Goal: Navigation & Orientation: Understand site structure

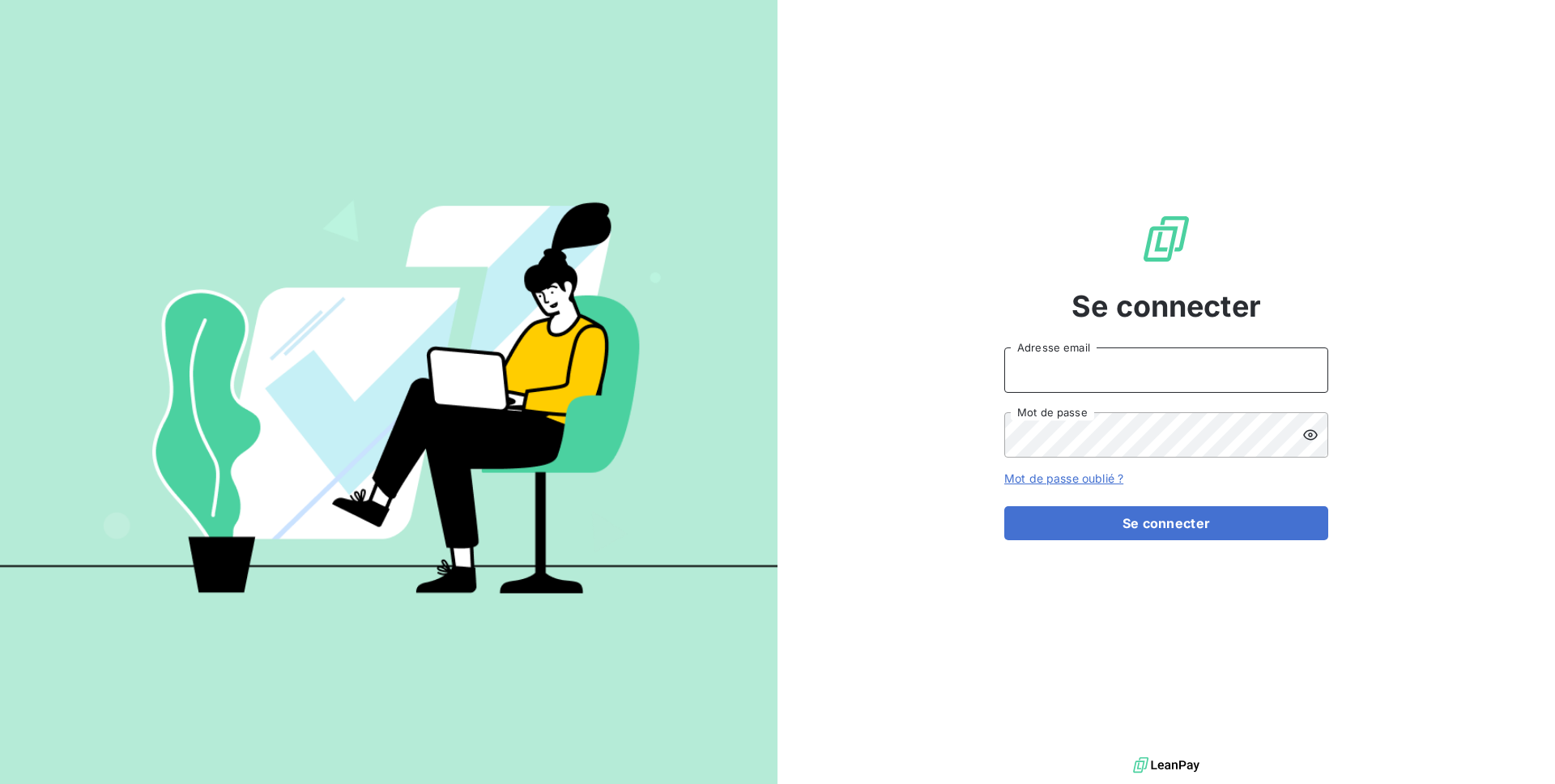
click at [1038, 385] on input "Adresse email" at bounding box center [1166, 370] width 324 height 46
type input "admin@talenzalteisiledefrance"
click at [1005, 506] on button "Se connecter" at bounding box center [1166, 523] width 324 height 34
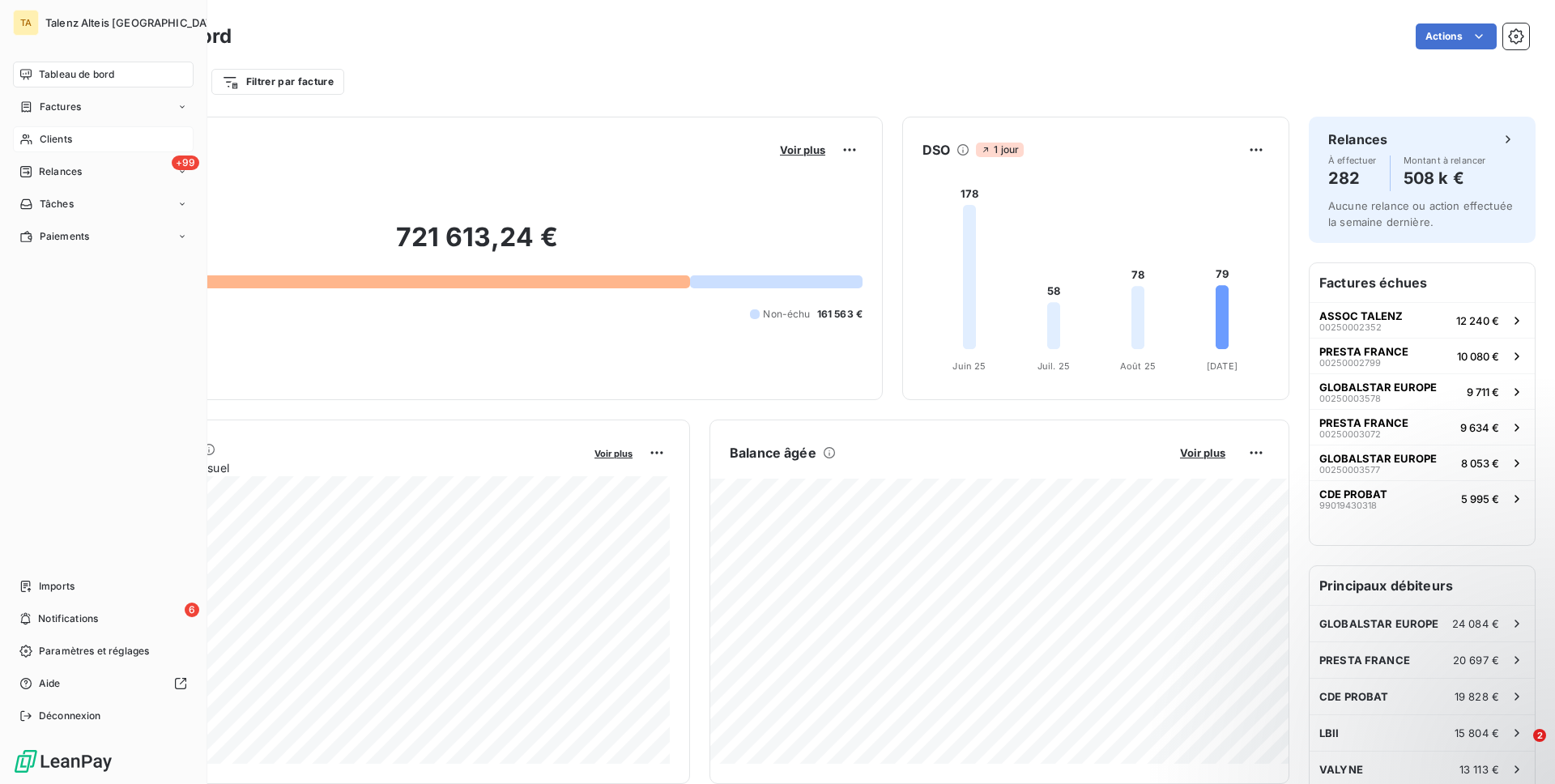
click at [67, 133] on span "Clients" at bounding box center [56, 140] width 33 height 15
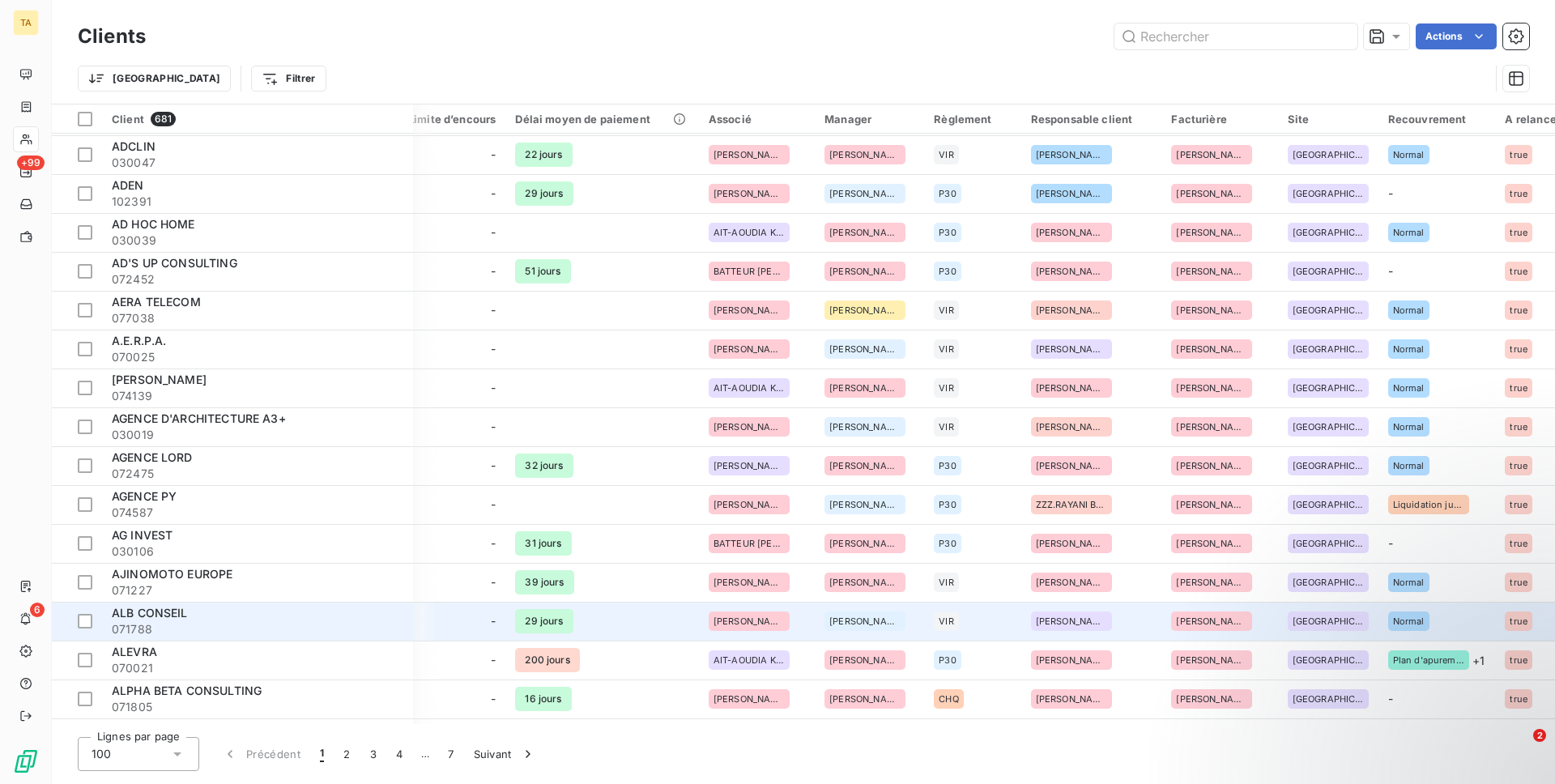
scroll to position [0, 662]
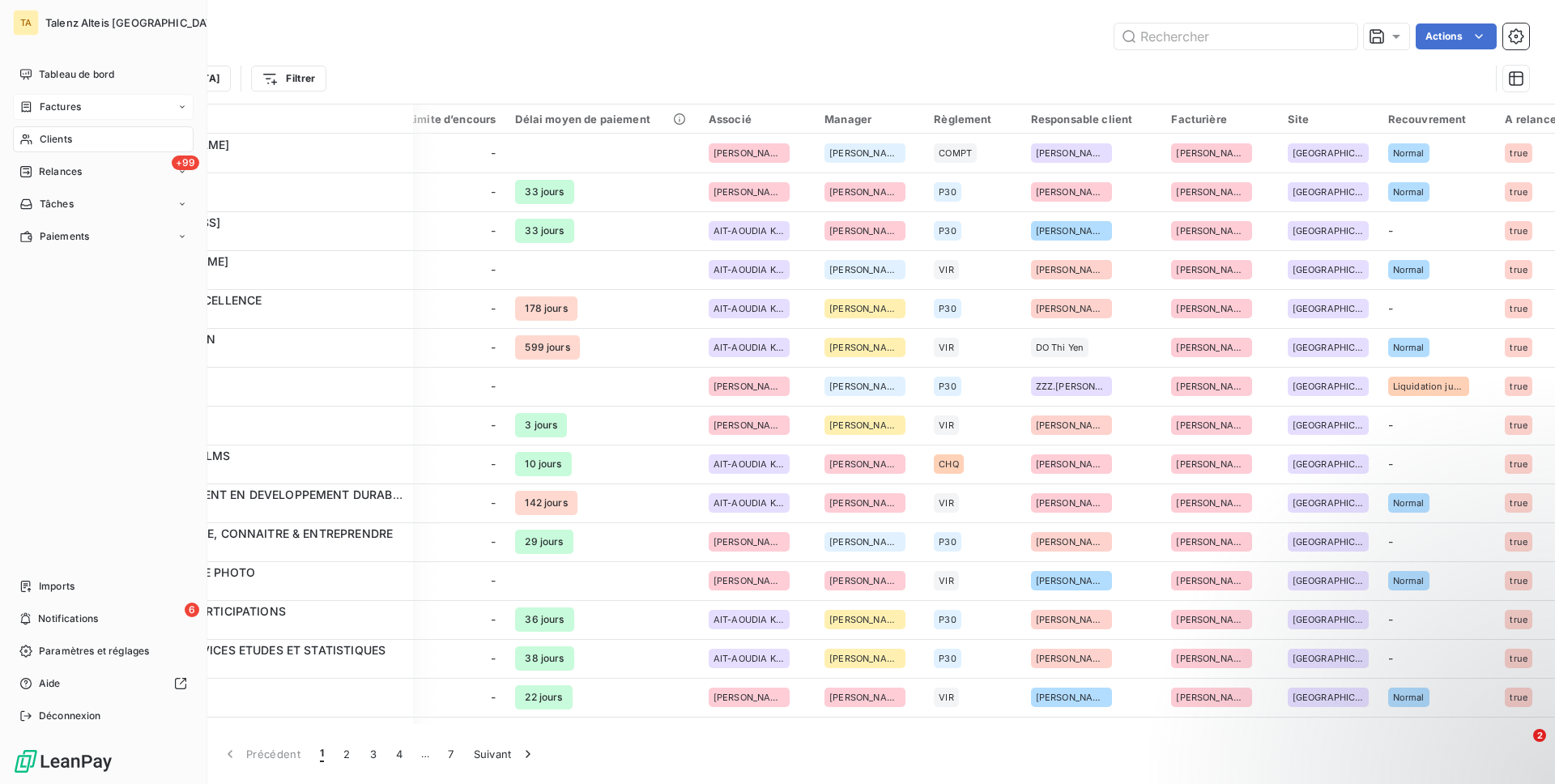
click at [34, 95] on div "Factures" at bounding box center [104, 107] width 181 height 26
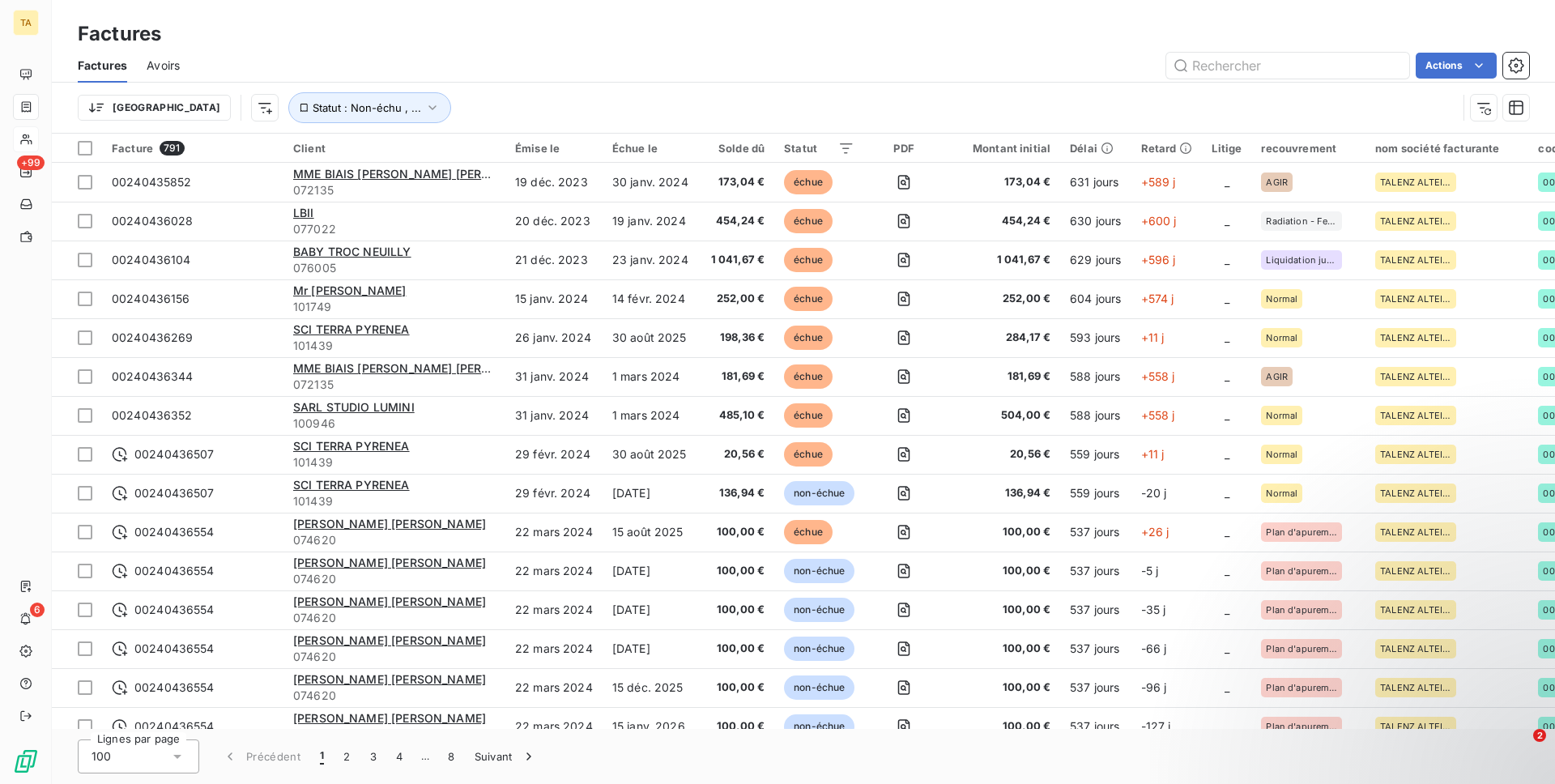
scroll to position [0, 197]
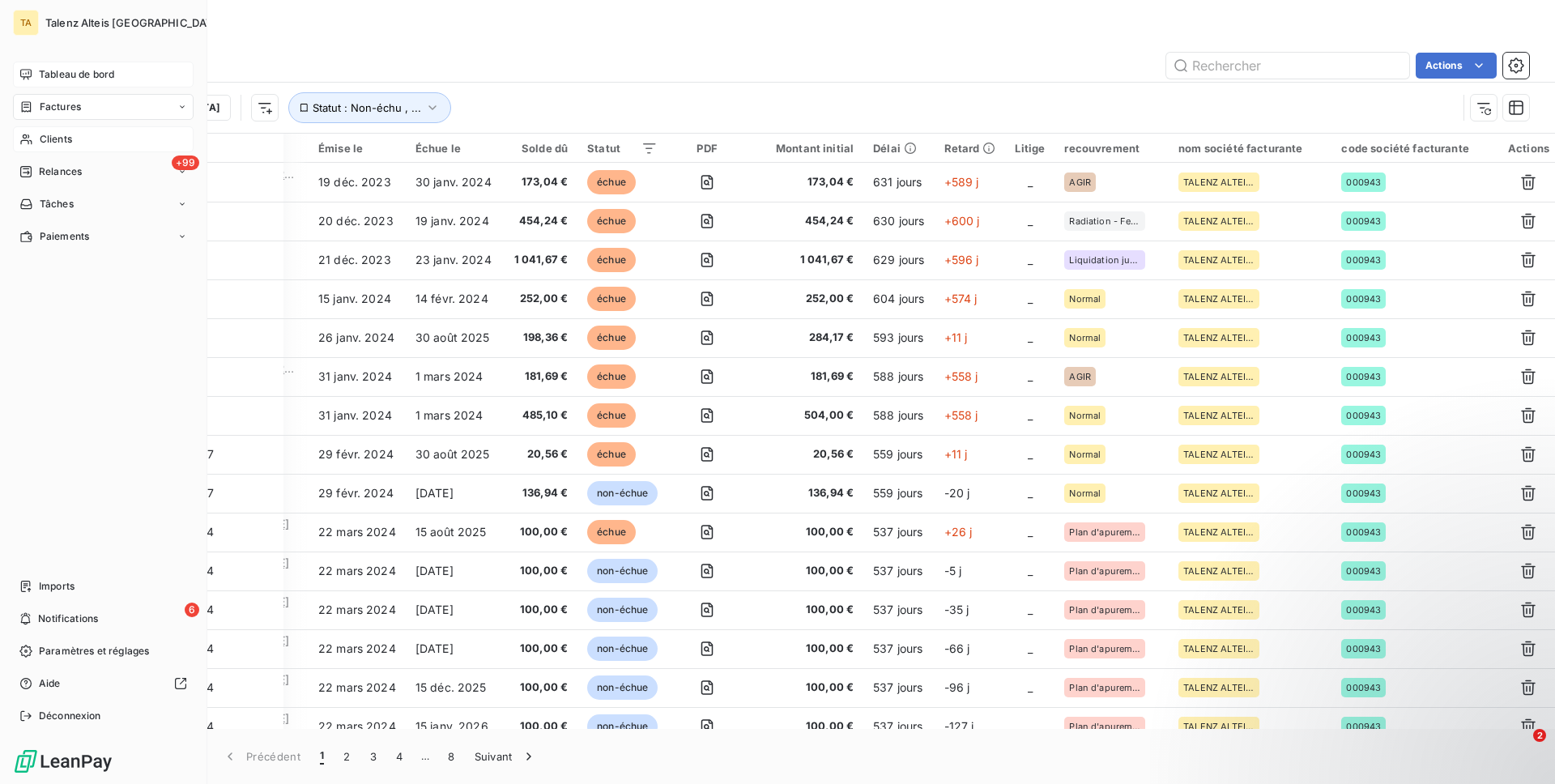
click at [73, 77] on span "Tableau de bord" at bounding box center [76, 75] width 76 height 15
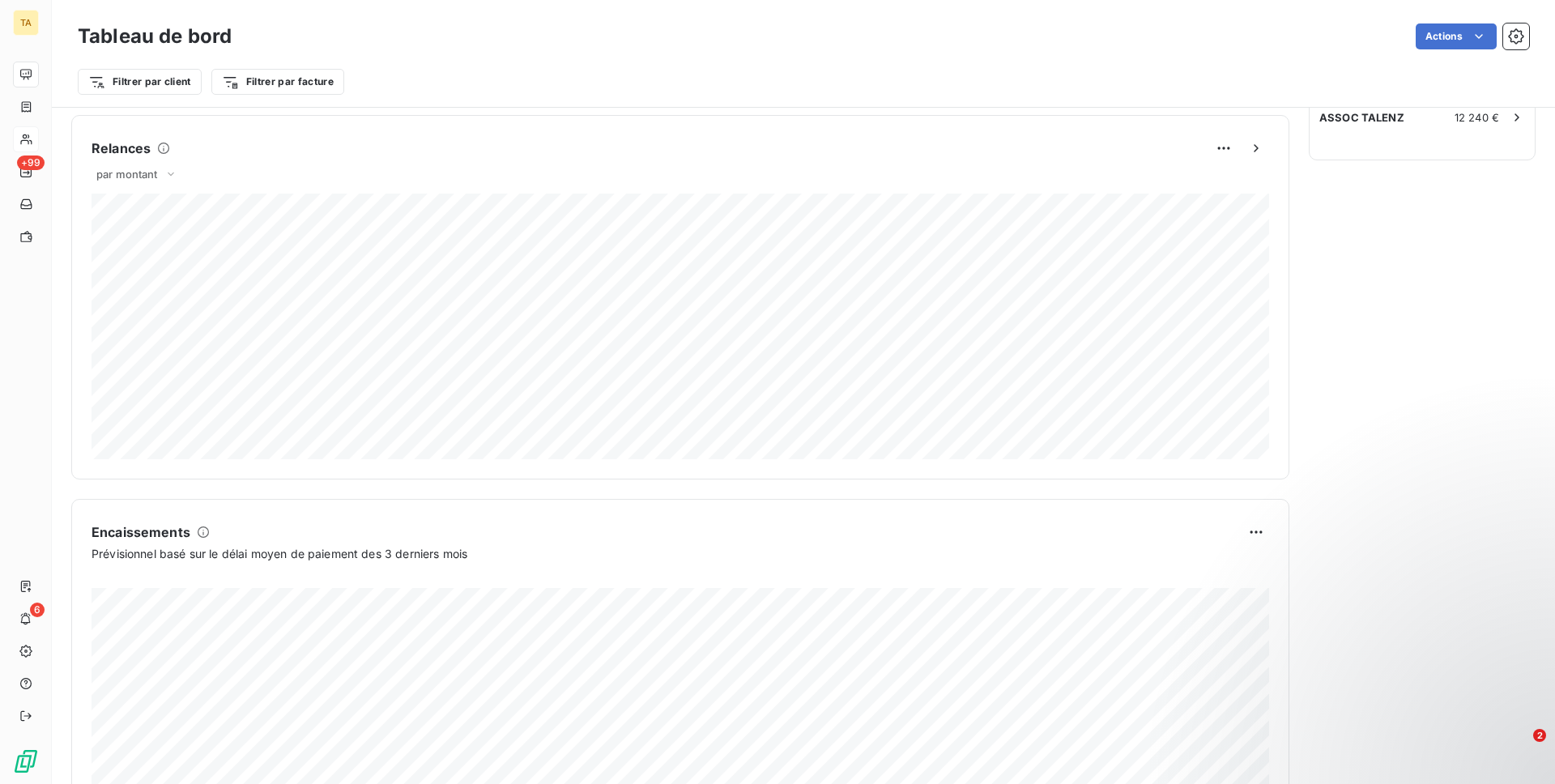
scroll to position [658, 0]
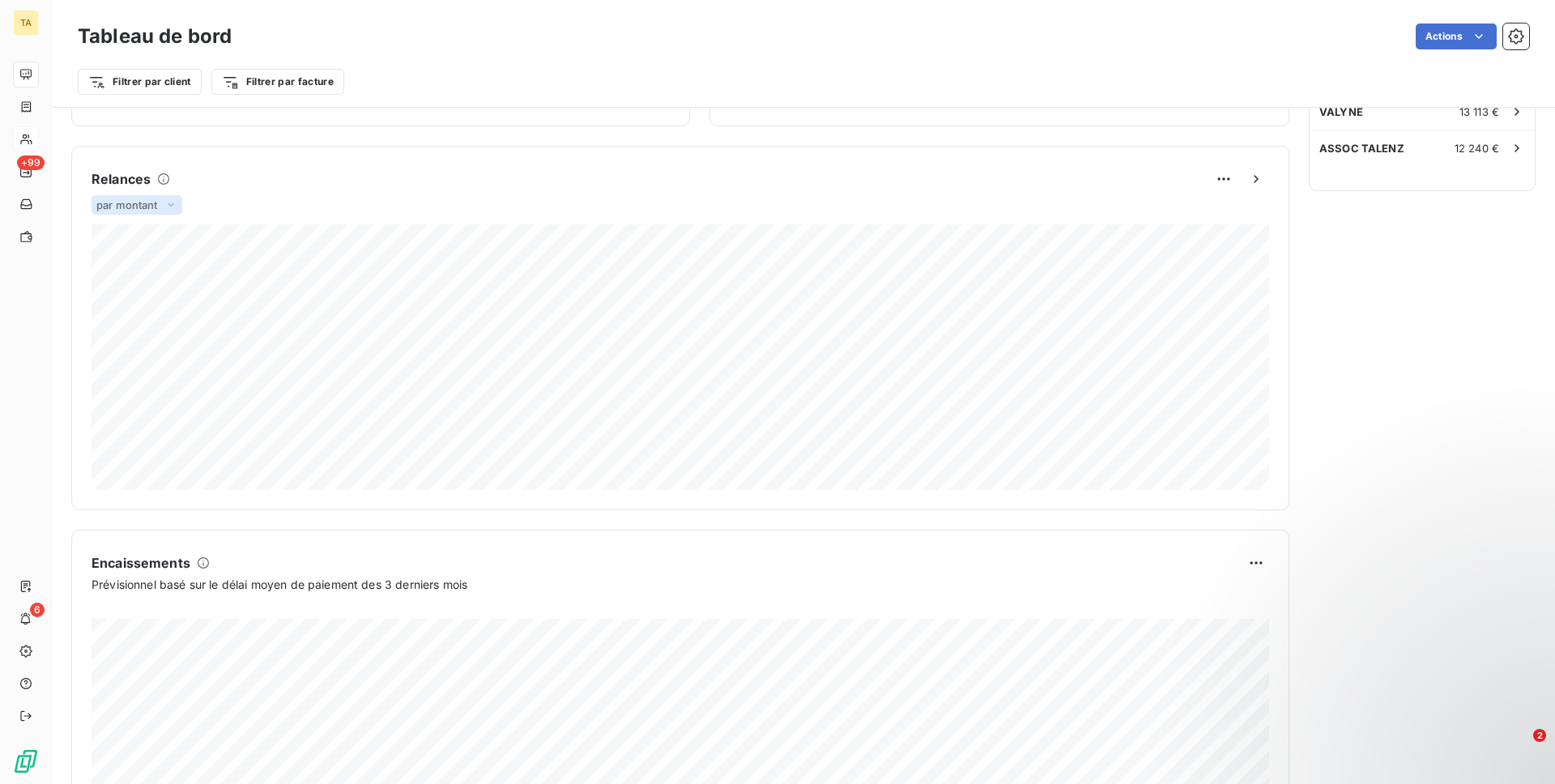
click at [160, 206] on div "par montant" at bounding box center [136, 204] width 90 height 20
click at [166, 263] on li "par volume" at bounding box center [146, 268] width 104 height 29
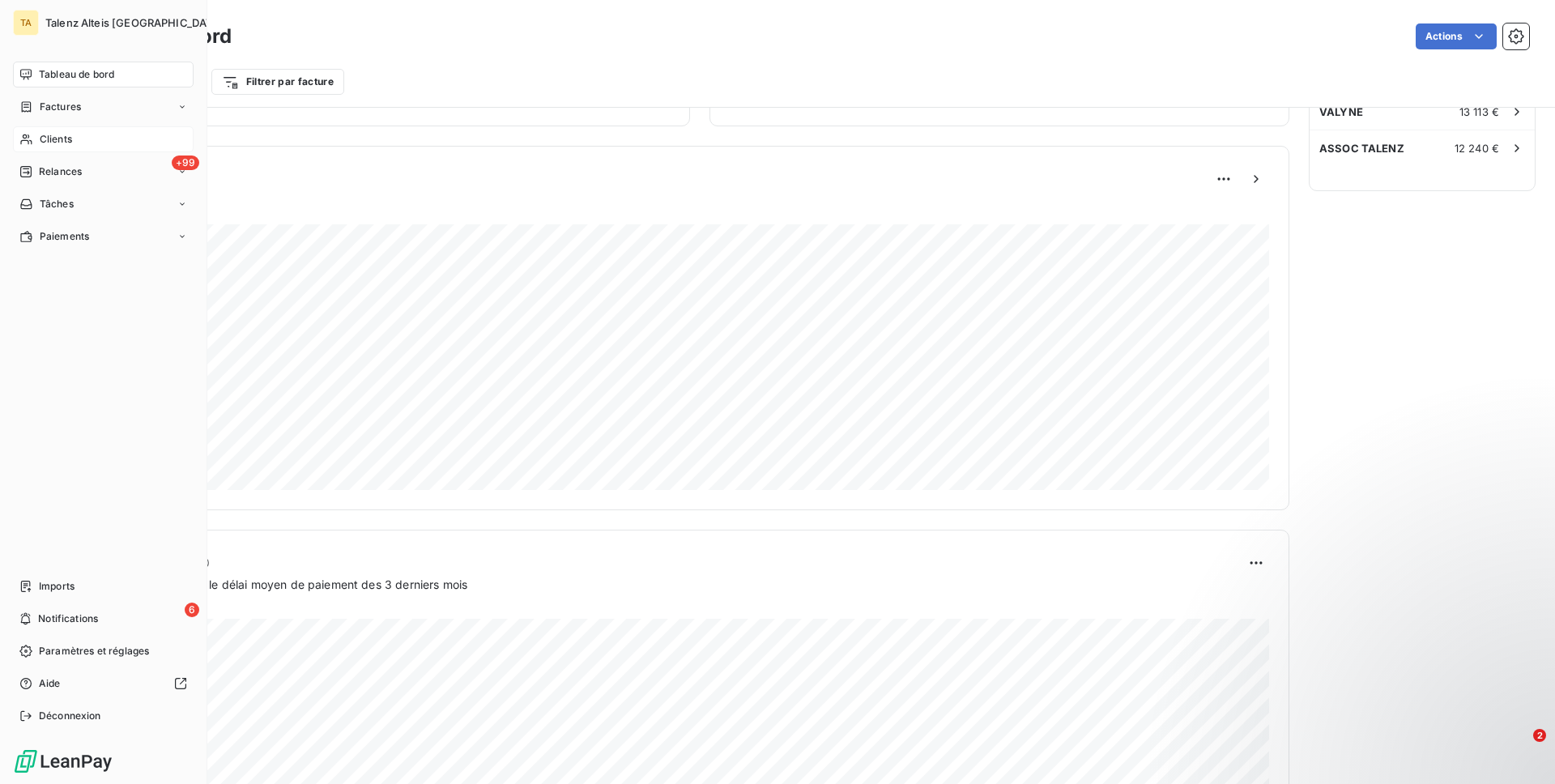
click at [66, 148] on div "Clients" at bounding box center [104, 139] width 181 height 26
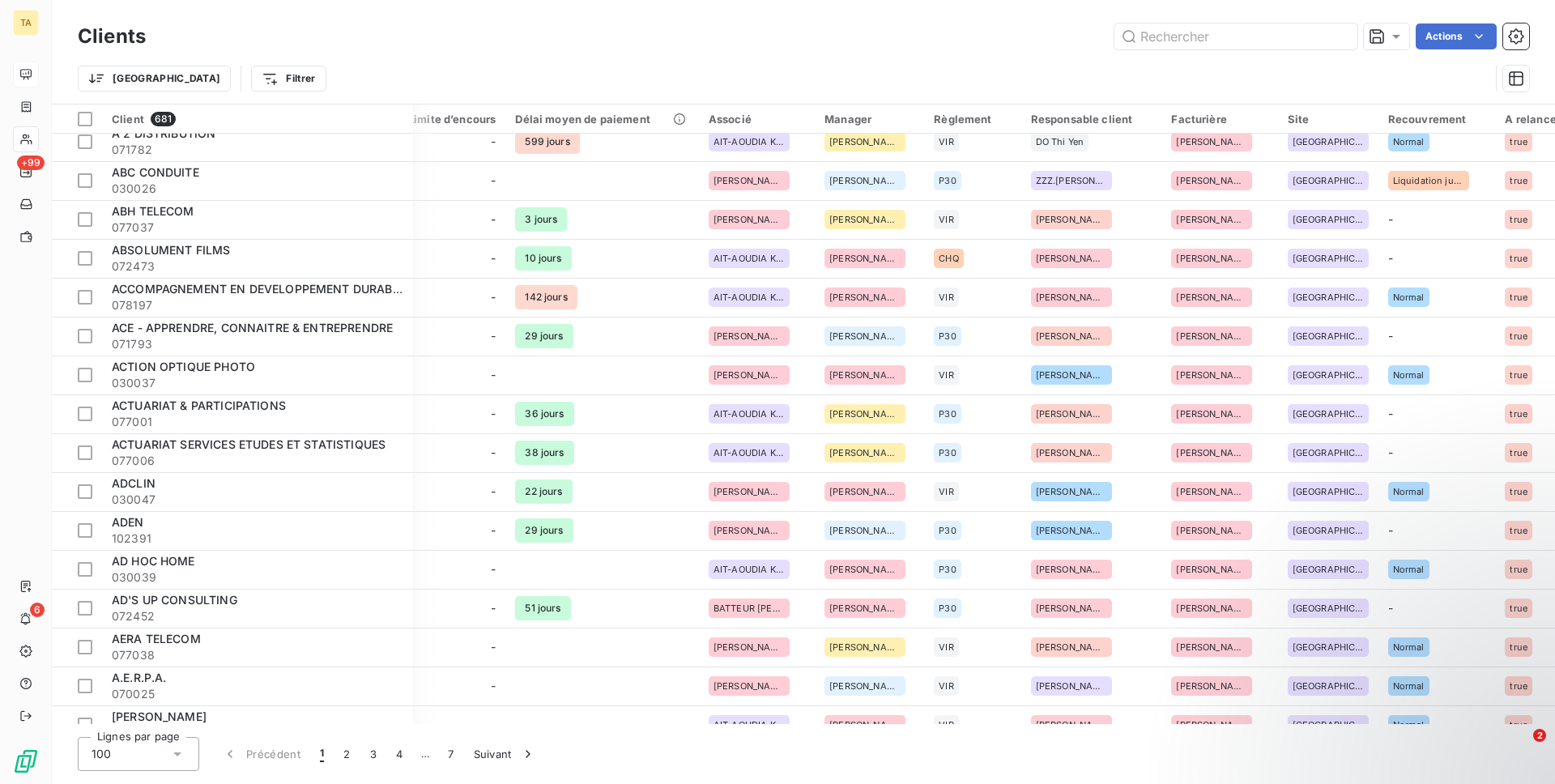
scroll to position [108, 662]
